Goal: Task Accomplishment & Management: Manage account settings

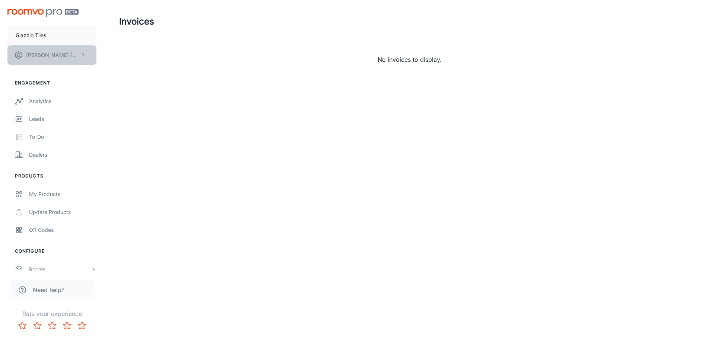
click at [69, 54] on button "[PERSON_NAME]" at bounding box center [51, 54] width 89 height 19
click at [109, 45] on div at bounding box center [357, 169] width 715 height 339
click at [84, 62] on button "[PERSON_NAME]" at bounding box center [51, 54] width 89 height 19
click at [109, 57] on li "User Profile" at bounding box center [116, 54] width 40 height 13
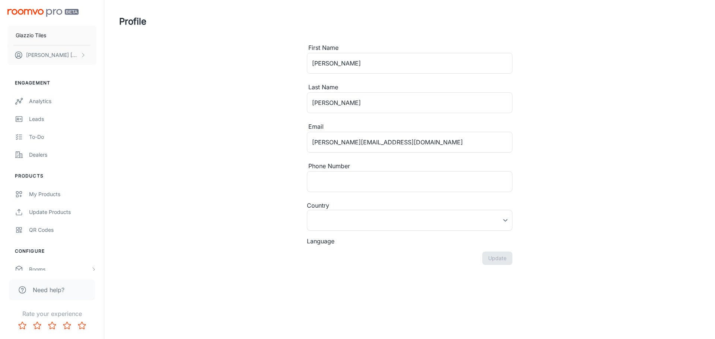
type input "[GEOGRAPHIC_DATA]"
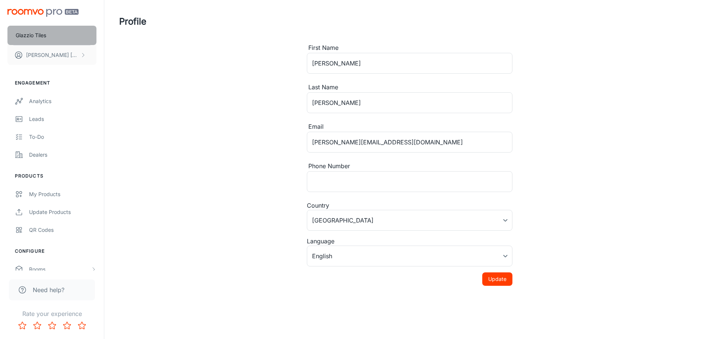
click at [46, 33] on p "Glazzio Tiles" at bounding box center [31, 35] width 31 height 8
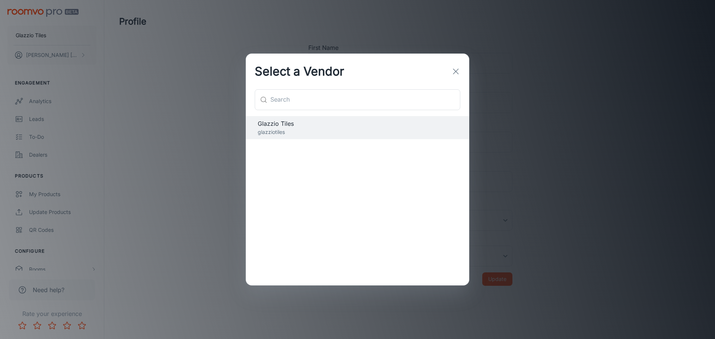
click at [528, 111] on div "Select a Vendor ​ ​ Glazzio Tiles glazziotiles" at bounding box center [357, 169] width 715 height 339
